Goal: Find specific page/section: Find specific page/section

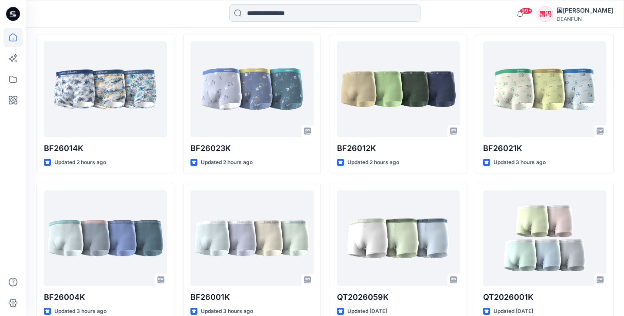
scroll to position [255, 0]
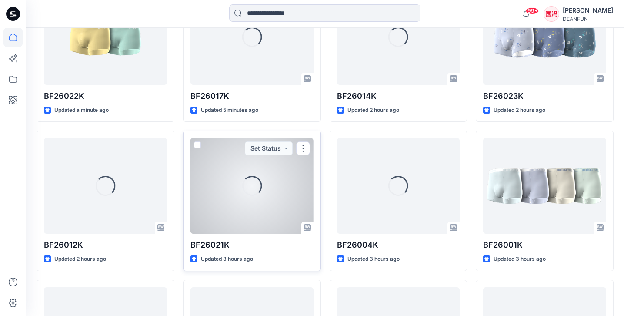
scroll to position [306, 0]
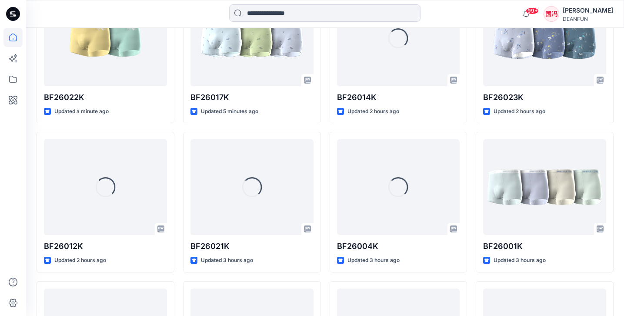
click at [178, 128] on div "BF26022K Updated a minute ago Loading... BF26012K Updated 2 hours ago Loading..…" at bounding box center [325, 202] width 577 height 439
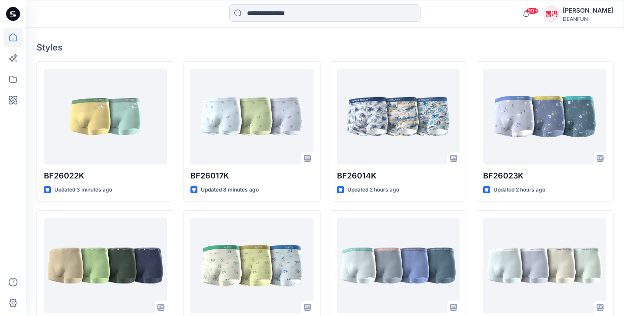
scroll to position [279, 0]
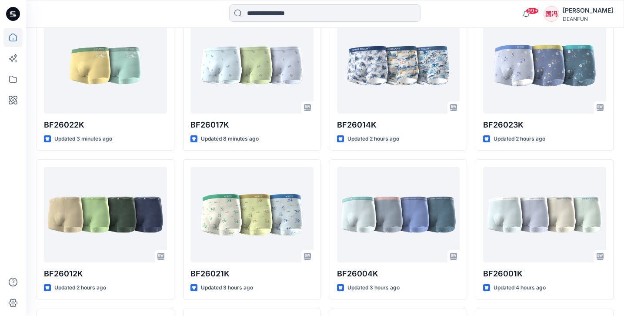
click at [8, 79] on icon at bounding box center [12, 79] width 19 height 19
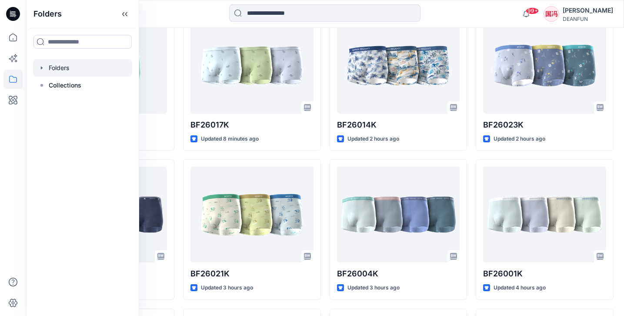
click at [57, 70] on div at bounding box center [82, 67] width 99 height 17
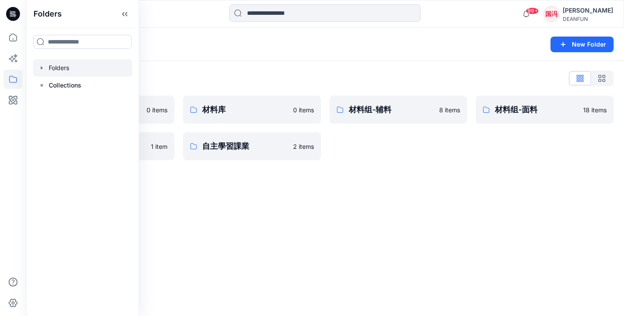
click at [231, 195] on div "Folders New Folder Folders List 产品库 0 items 版型库 1 item 材料库 0 items 自主學習課業 2 ite…" at bounding box center [325, 172] width 598 height 288
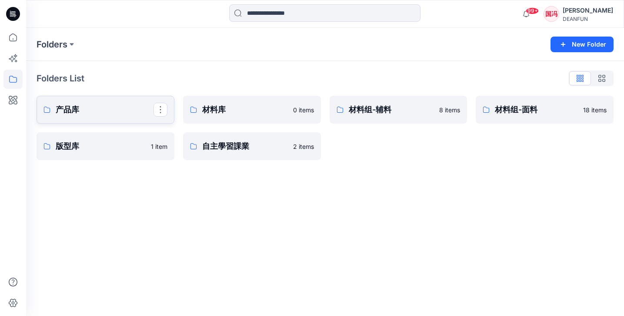
click at [128, 104] on p "产品库" at bounding box center [105, 110] width 98 height 12
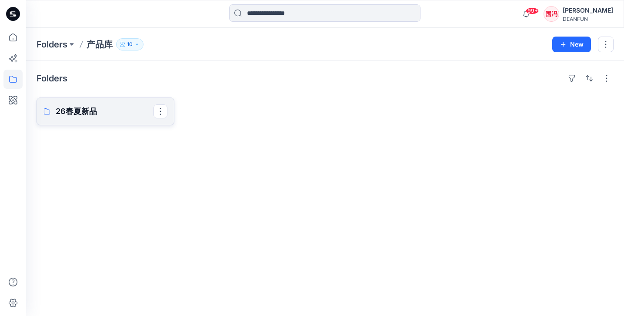
click at [93, 121] on link "26春夏新品" at bounding box center [106, 111] width 138 height 28
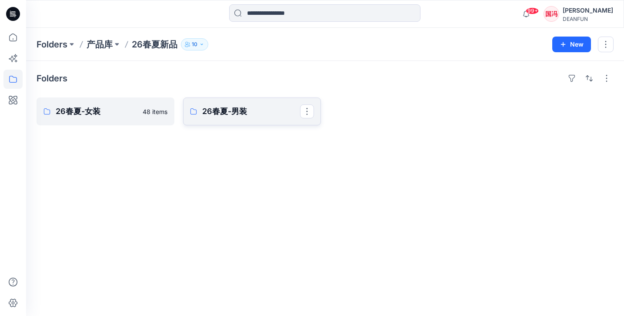
click at [235, 117] on p "26春夏-男装" at bounding box center [251, 111] width 98 height 12
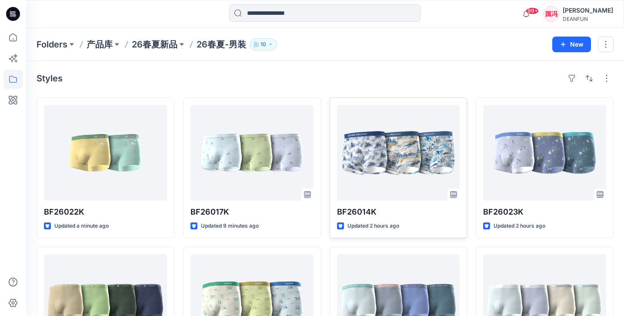
click at [273, 44] on icon "button" at bounding box center [270, 44] width 5 height 5
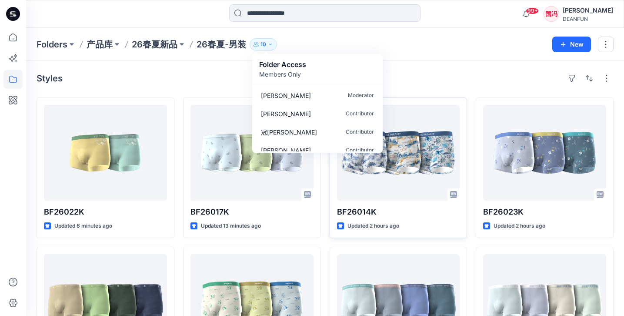
click at [412, 73] on div "Styles" at bounding box center [325, 78] width 577 height 14
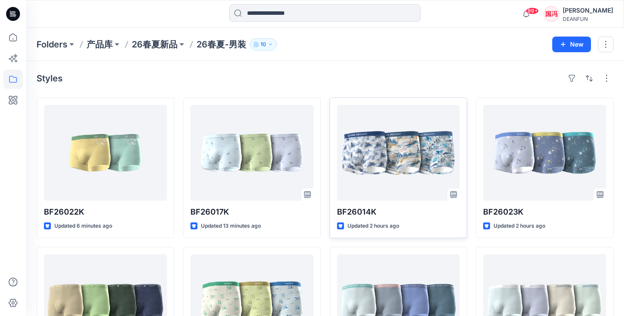
click at [389, 42] on div "Folders 产品库 26春夏新品 26春夏-男装 10 Folder Access Members Only 国钊 冯 Moderator 锡深 李 Co…" at bounding box center [292, 44] width 510 height 12
click at [334, 45] on div "Folders 产品库 26春夏新品 26春夏-男装 10 Folder Access Members Only 国钊 冯 Moderator 锡深 李 Co…" at bounding box center [292, 44] width 510 height 12
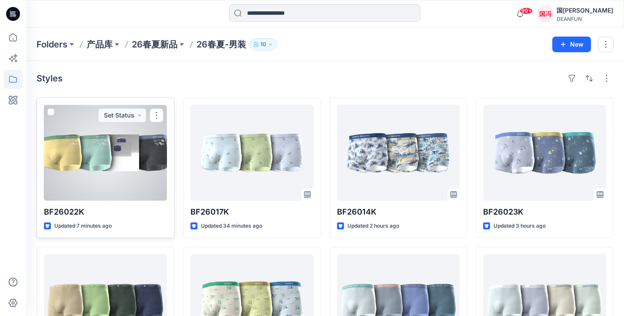
click at [124, 171] on div at bounding box center [105, 153] width 123 height 96
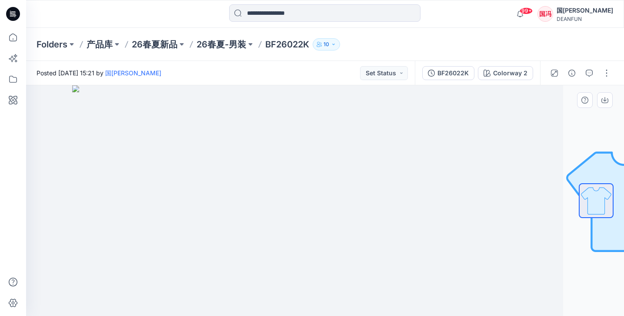
click at [291, 162] on img at bounding box center [264, 200] width 384 height 231
click at [238, 46] on p "26春夏-男装" at bounding box center [222, 44] width 50 height 12
